Goal: Submit feedback/report problem: Provide input to the site owners about the experience or issues

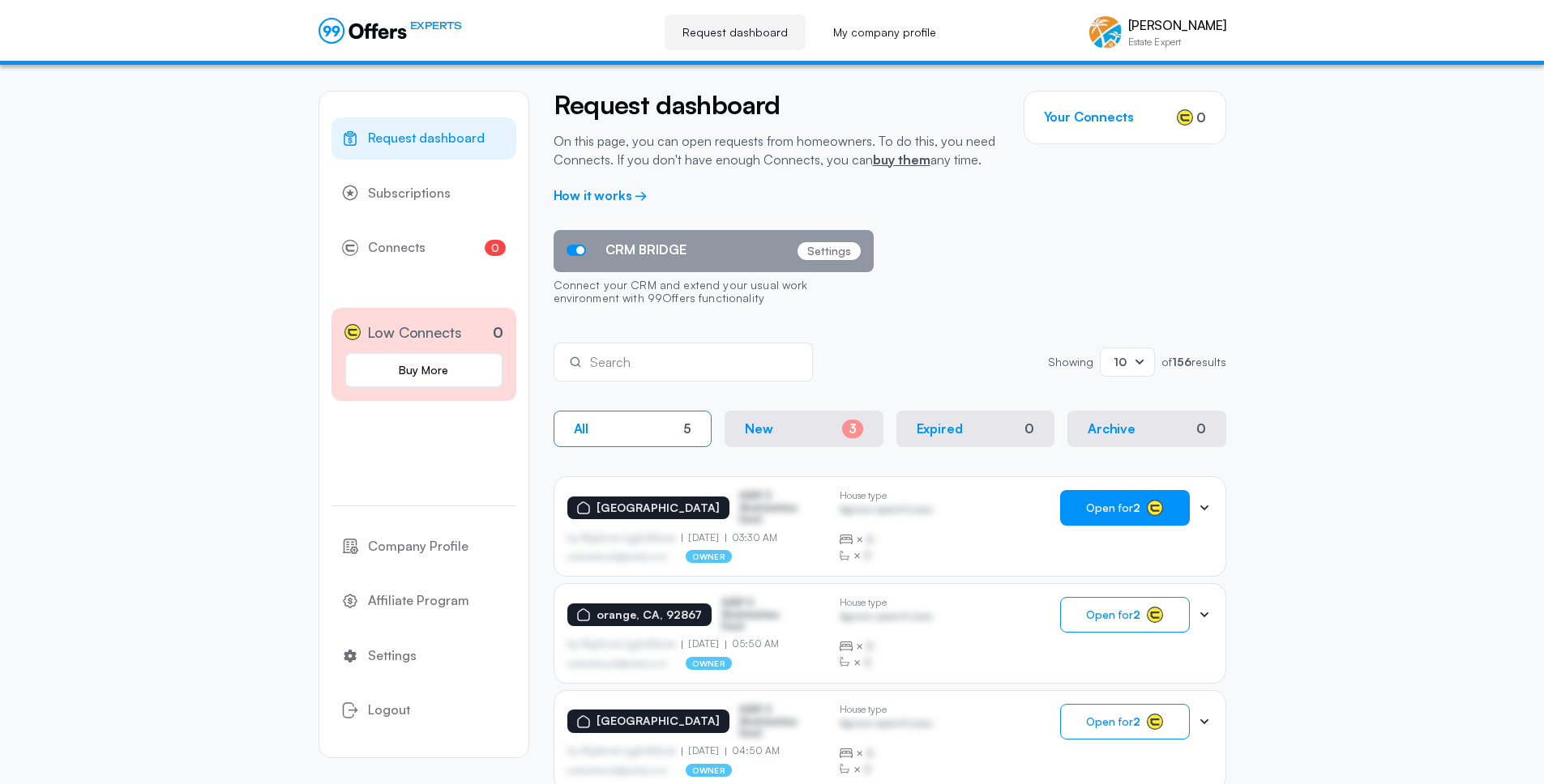
click at [1129, 512] on span "Open for 2" at bounding box center [1113, 509] width 55 height 13
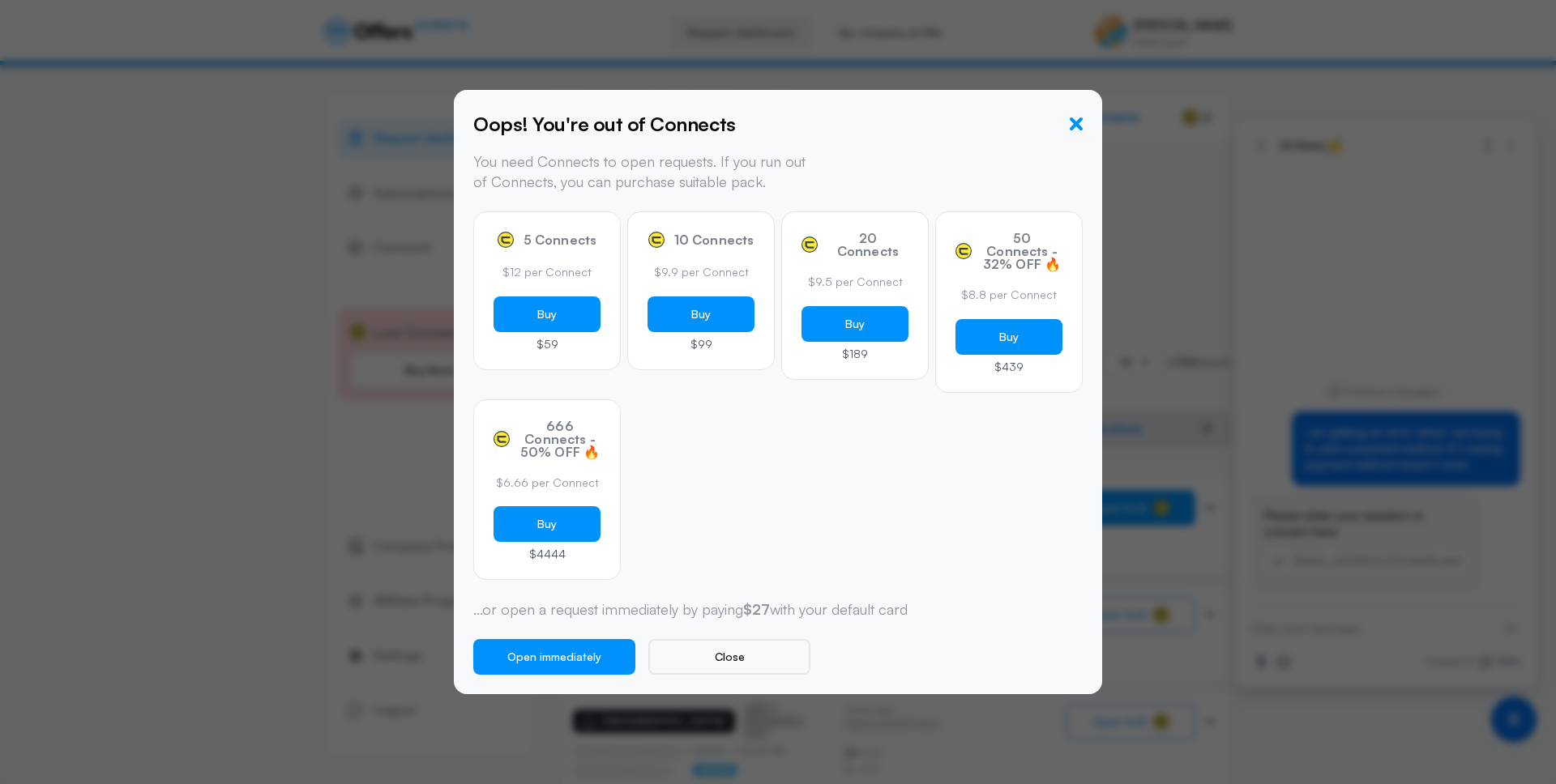
click at [1072, 127] on icon "button" at bounding box center [1077, 124] width 13 height 13
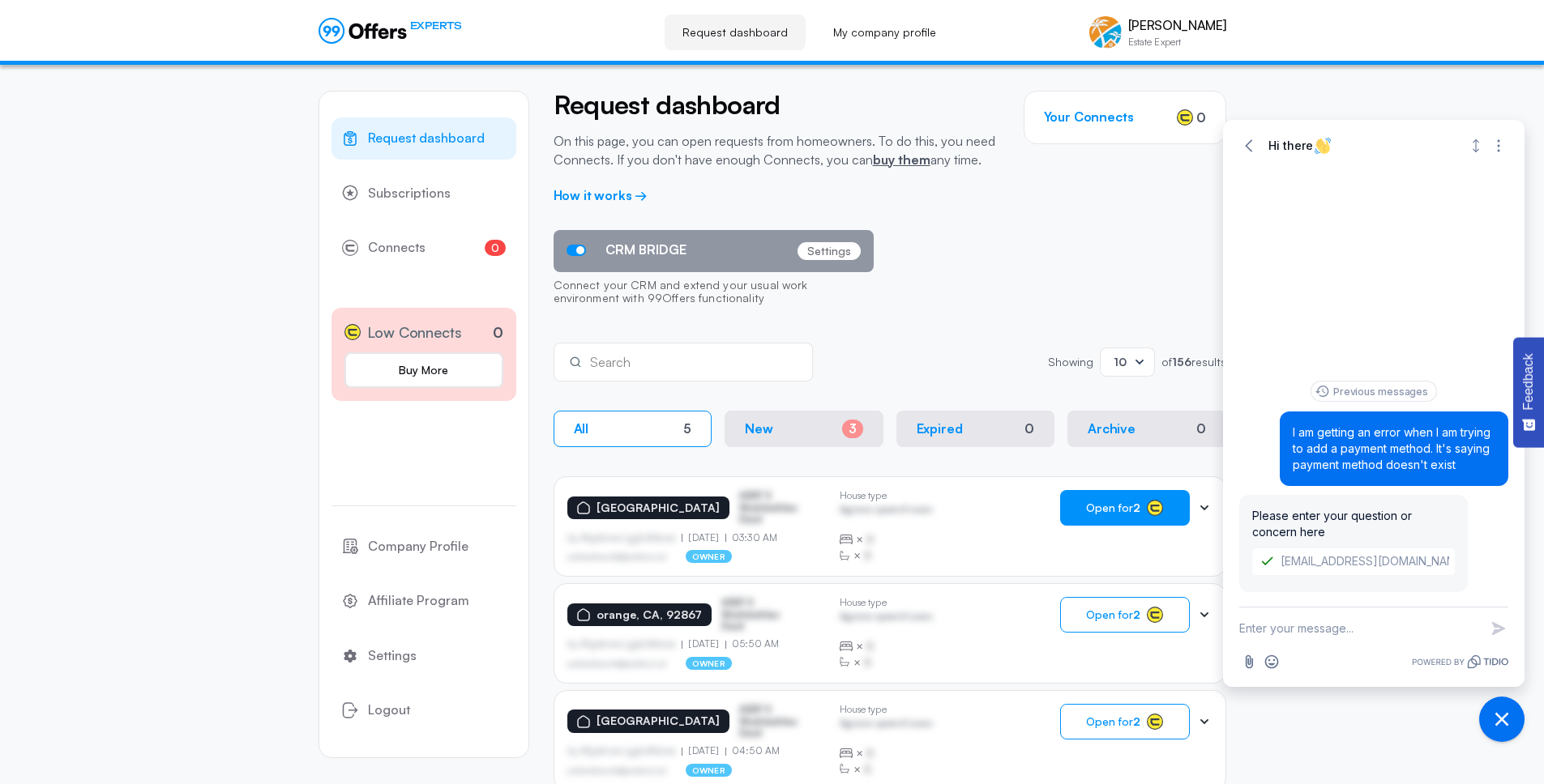
click at [1354, 557] on input "[EMAIL_ADDRESS][DOMAIN_NAME]" at bounding box center [1353, 562] width 202 height 27
click at [1346, 563] on input "[EMAIL_ADDRESS][DOMAIN_NAME]" at bounding box center [1353, 562] width 202 height 27
click at [1346, 565] on input "[EMAIL_ADDRESS][DOMAIN_NAME]" at bounding box center [1353, 562] width 202 height 27
click at [1320, 513] on span "Please enter your question or concern here" at bounding box center [1332, 523] width 159 height 30
click at [1325, 546] on div "Please enter your question or concern here [PERSON_NAME][EMAIL_ADDRESS][DOMAIN_…" at bounding box center [1353, 543] width 228 height 97
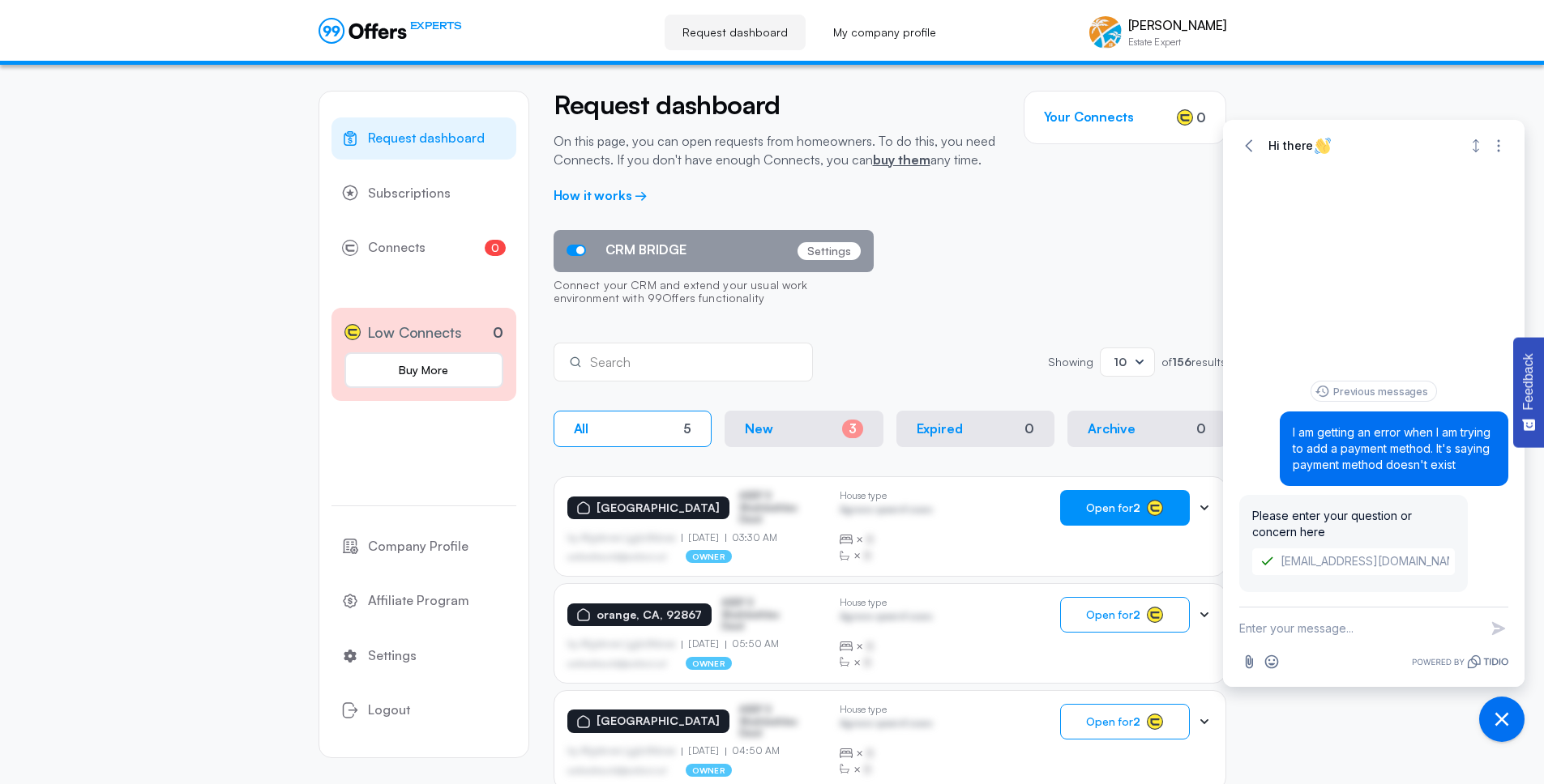
click at [1318, 533] on span "Please enter your question or concern here" at bounding box center [1332, 523] width 159 height 30
drag, startPoint x: 1450, startPoint y: 465, endPoint x: 1271, endPoint y: 432, distance: 182.0
click at [1271, 432] on div "Previous messages I am getting an error when I am trying to add a payment metho…" at bounding box center [1373, 494] width 269 height 226
click at [1325, 633] on textarea "New message" at bounding box center [1359, 629] width 240 height 42
paste textarea "I am getting an error when I am trying to add a payment method. It's saying pay…"
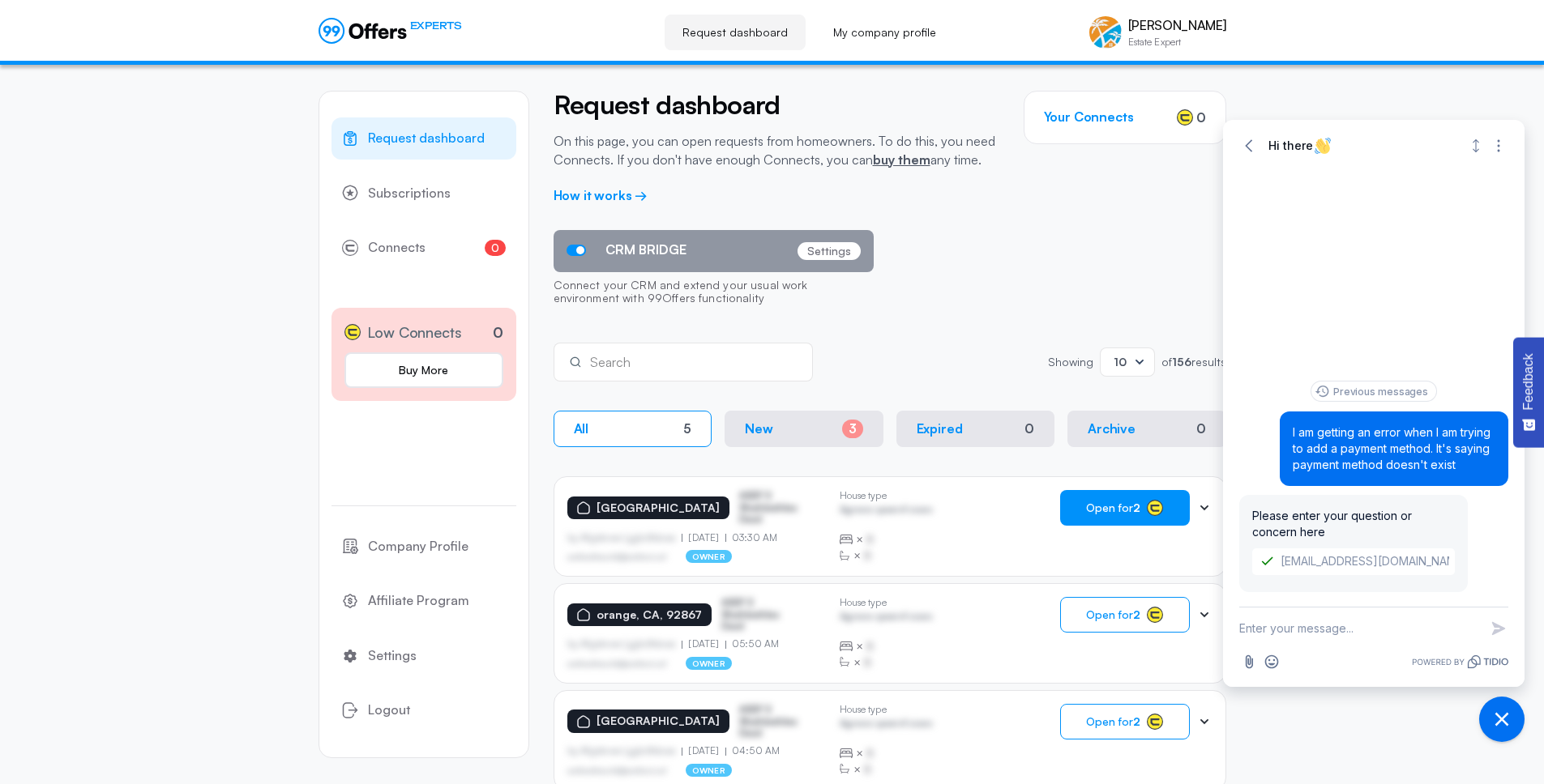
type textarea "I am getting an error when I am trying to add a payment method. It's saying pay…"
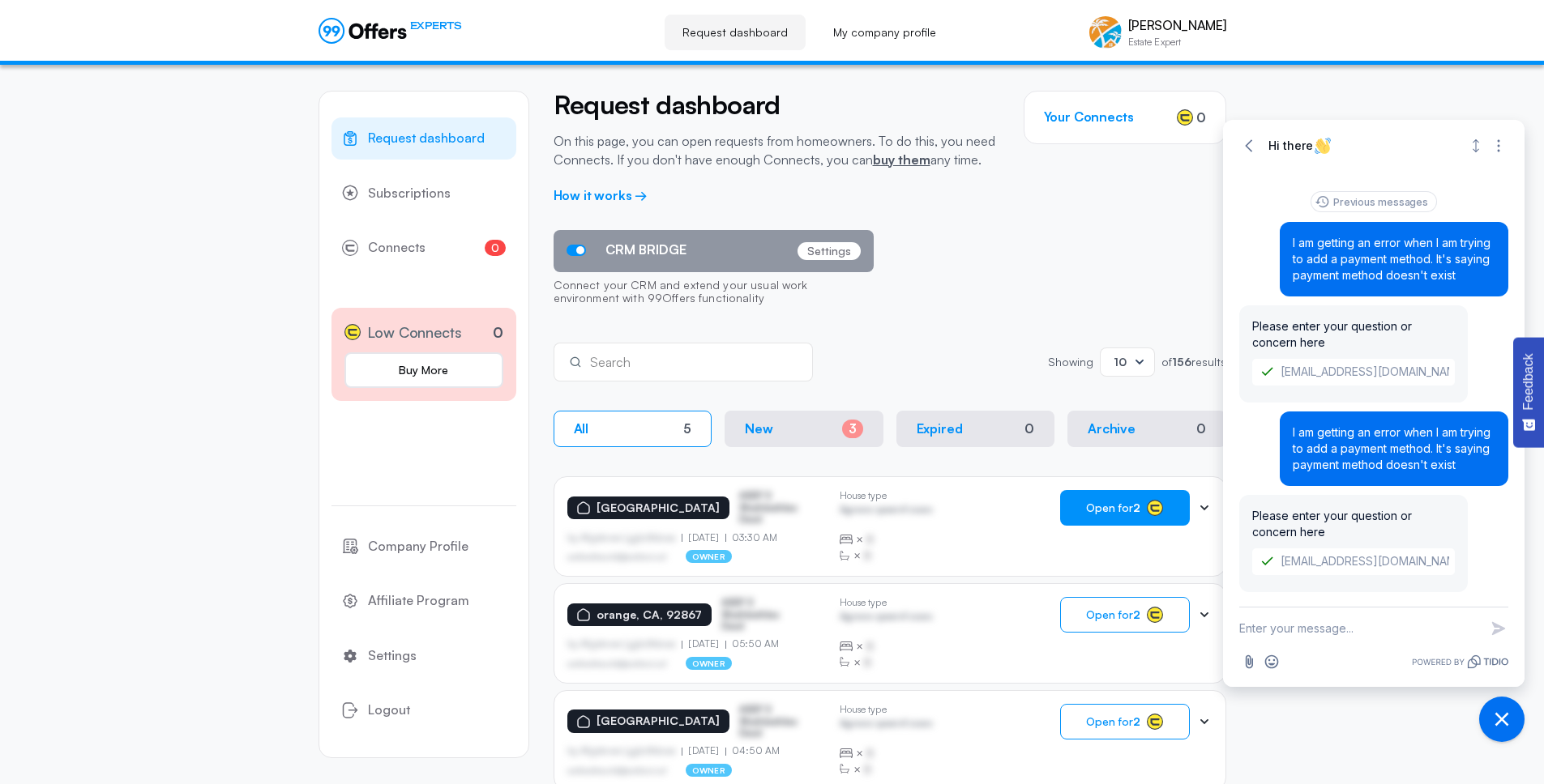
paste textarea "I am getting an error when I am trying to add a payment method. It's saying pay…"
type textarea "I am getting an error when I am trying to add a payment method. It's saying pay…"
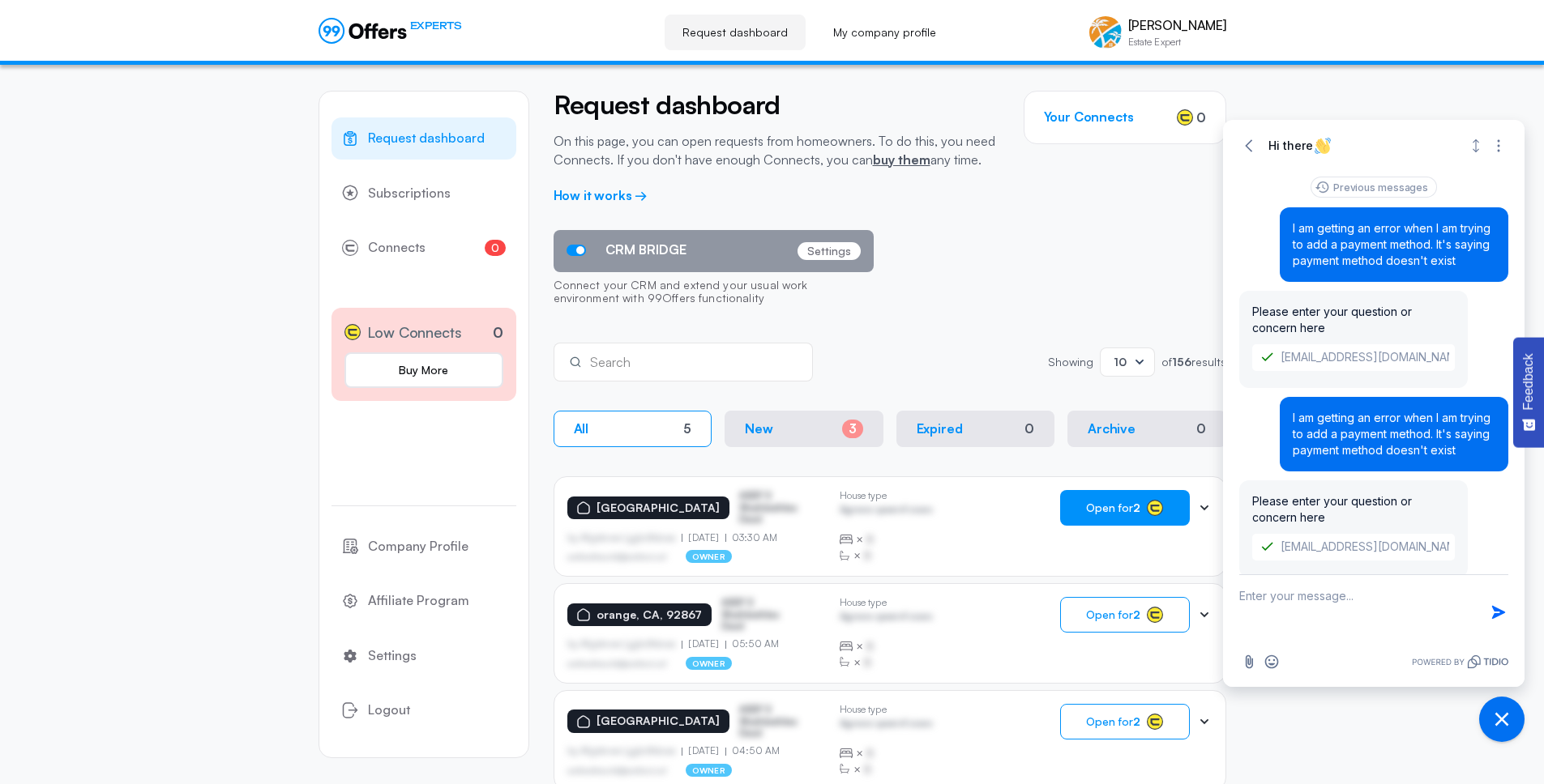
scroll to position [69, 0]
